Goal: Information Seeking & Learning: Learn about a topic

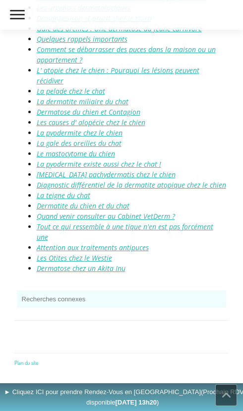
scroll to position [6993, 0]
click at [59, 159] on link "La pyodermite existe aussi chez le chat !" at bounding box center [99, 163] width 125 height 9
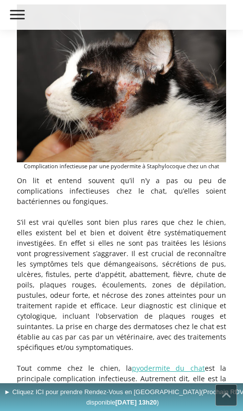
scroll to position [302, 0]
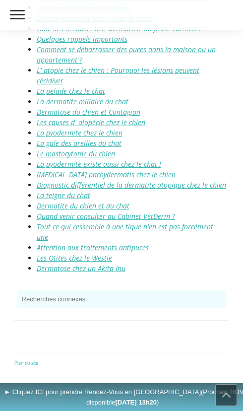
scroll to position [6292, 0]
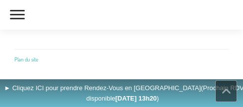
scroll to position [6580, 0]
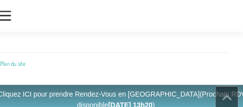
scroll to position [6574, 0]
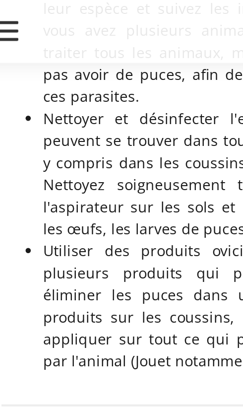
scroll to position [6521, 0]
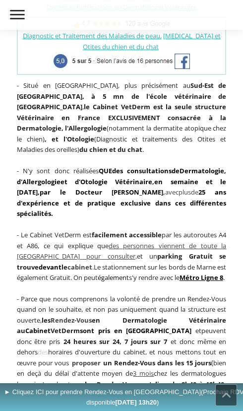
scroll to position [326, 0]
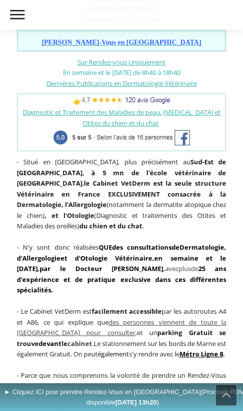
scroll to position [249, 0]
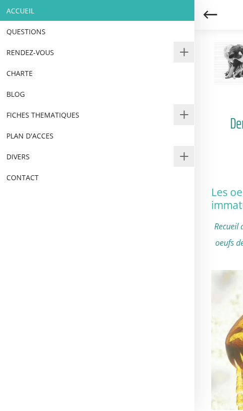
click at [34, 6] on link "ACCUEIL" at bounding box center [97, 10] width 195 height 21
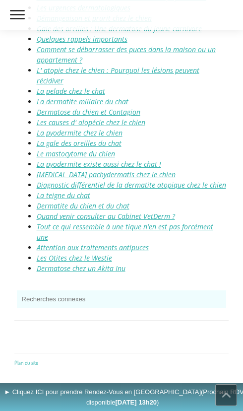
scroll to position [6227, 0]
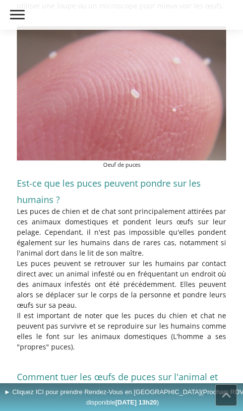
scroll to position [1358, 0]
